Goal: Contribute content: Add original content to the website for others to see

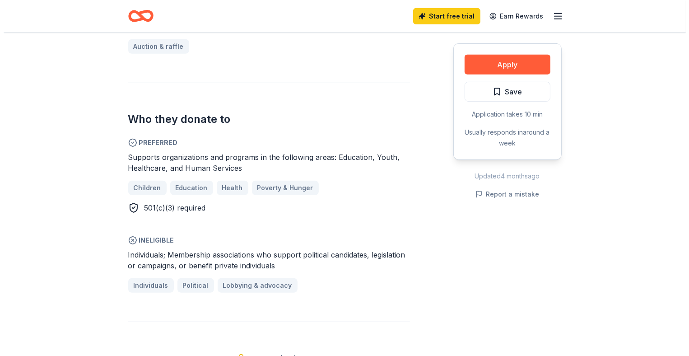
scroll to position [452, 0]
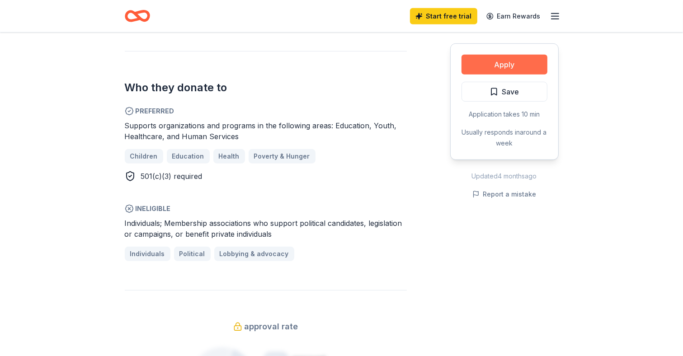
click at [484, 66] on button "Apply" at bounding box center [504, 65] width 86 height 20
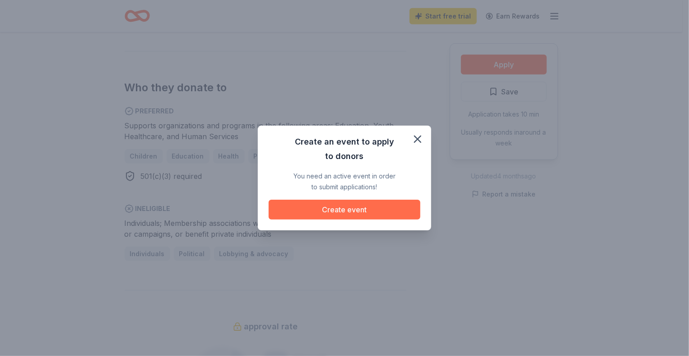
click at [347, 207] on button "Create event" at bounding box center [345, 210] width 152 height 20
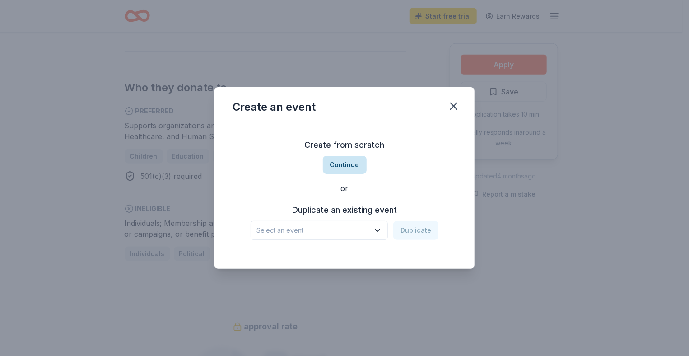
click at [344, 165] on button "Continue" at bounding box center [345, 165] width 44 height 18
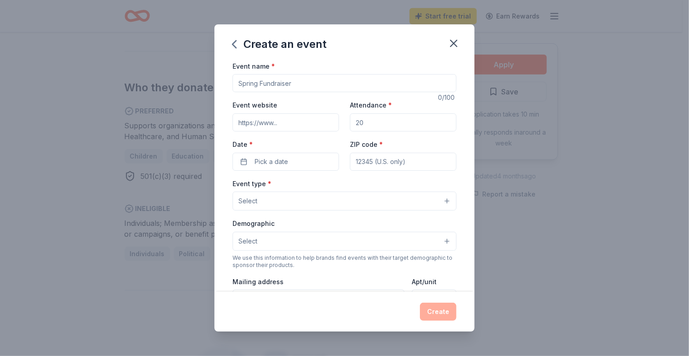
click at [260, 82] on input "Event name *" at bounding box center [345, 83] width 224 height 18
click at [281, 80] on input "Fall Women's Heal, Eat" at bounding box center [345, 83] width 224 height 18
click at [309, 85] on input "Fall Women's Talk, Heal, Eat" at bounding box center [345, 83] width 224 height 18
type input "Fall Women's Talk, Heal & Eat"
click at [309, 124] on input "Event website" at bounding box center [286, 122] width 107 height 18
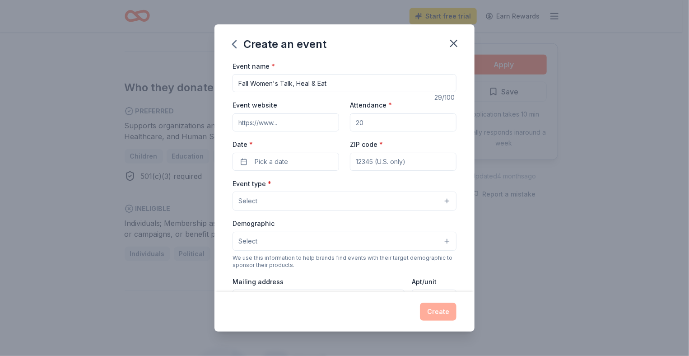
click at [359, 121] on input "Attendance *" at bounding box center [403, 122] width 107 height 18
click at [278, 124] on input "Event website" at bounding box center [286, 122] width 107 height 18
click at [268, 122] on input "Event website" at bounding box center [286, 122] width 107 height 18
paste input "[URL][DOMAIN_NAME]"
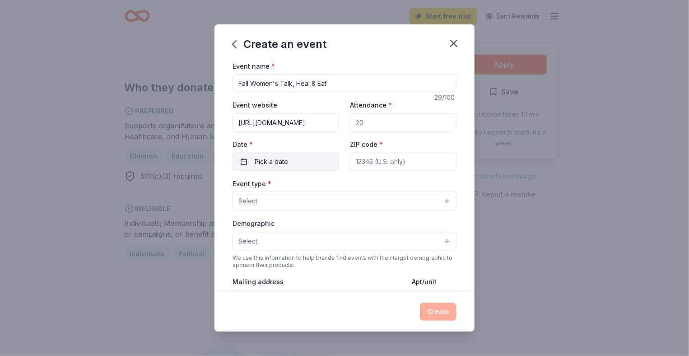
type input "[URL][DOMAIN_NAME]"
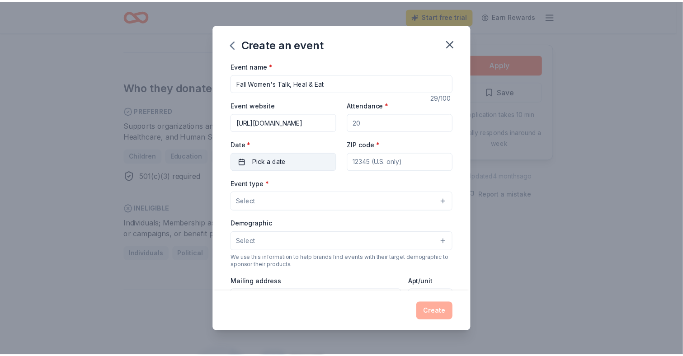
scroll to position [0, 0]
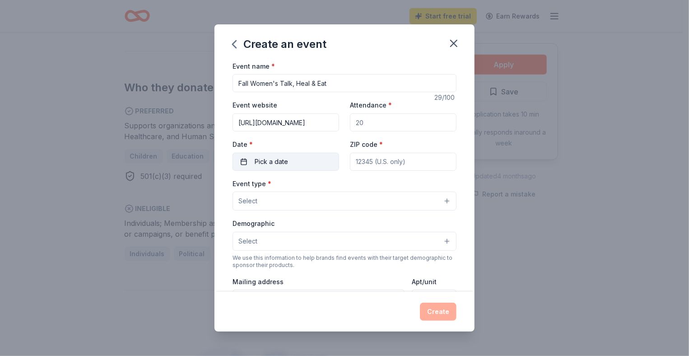
click at [296, 162] on button "Pick a date" at bounding box center [286, 162] width 107 height 18
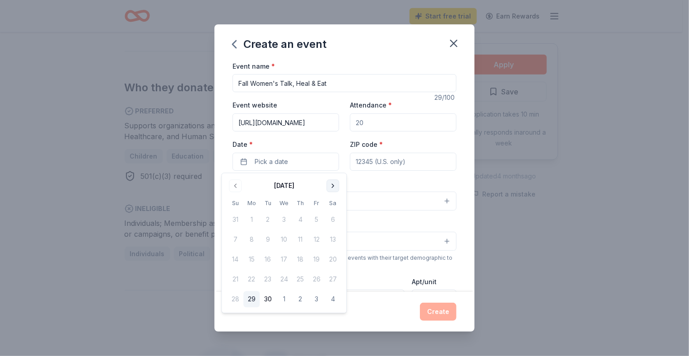
click at [332, 186] on button "Go to next month" at bounding box center [333, 185] width 13 height 13
click at [234, 278] on button "19" at bounding box center [235, 280] width 16 height 16
click at [376, 160] on input "ZIP code *" at bounding box center [403, 162] width 107 height 18
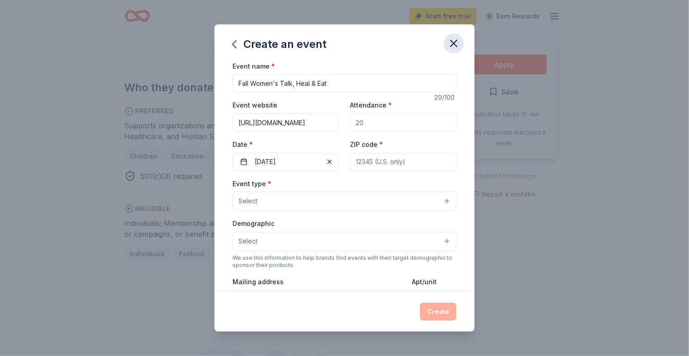
click at [458, 45] on icon "button" at bounding box center [454, 43] width 13 height 13
